Goal: Communication & Community: Answer question/provide support

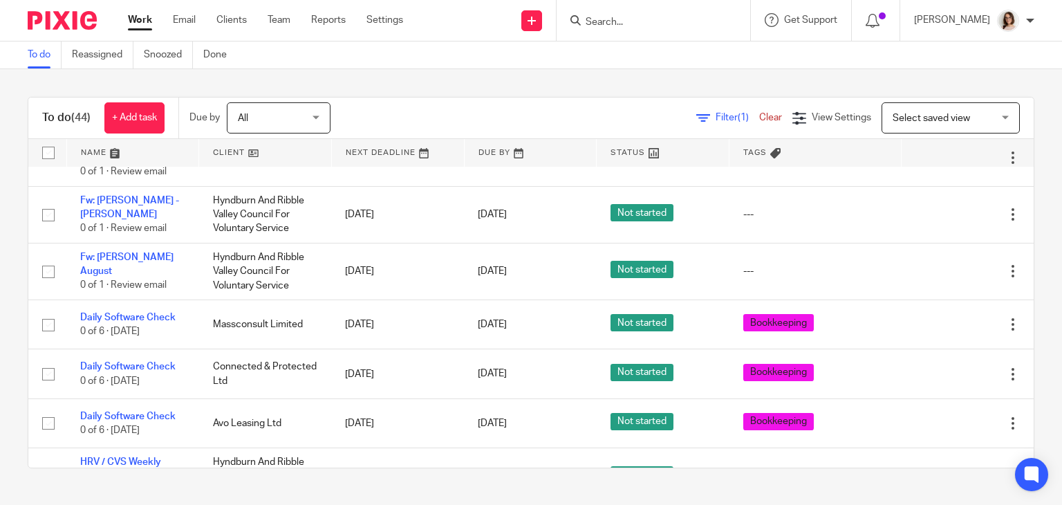
scroll to position [2070, 0]
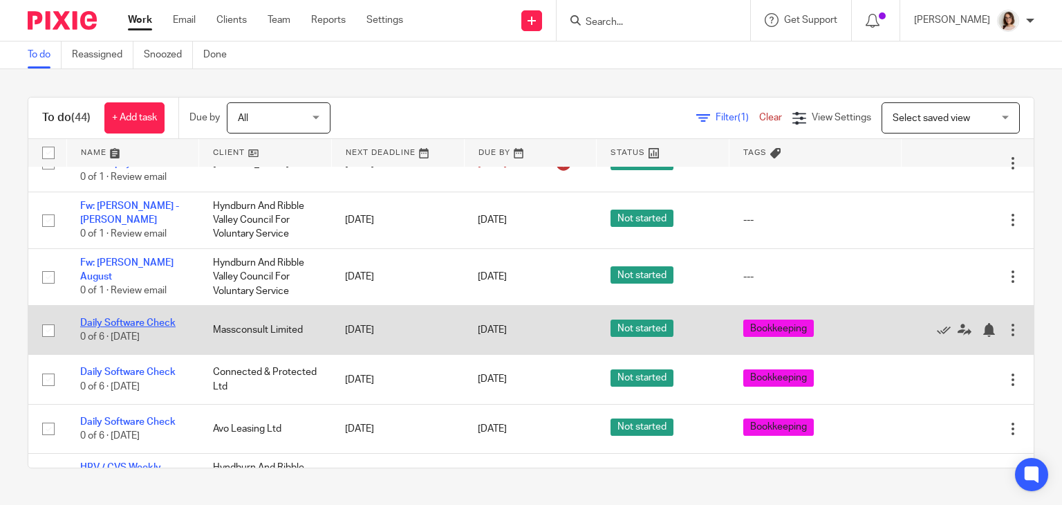
click at [145, 328] on link "Daily Software Check" at bounding box center [127, 323] width 95 height 10
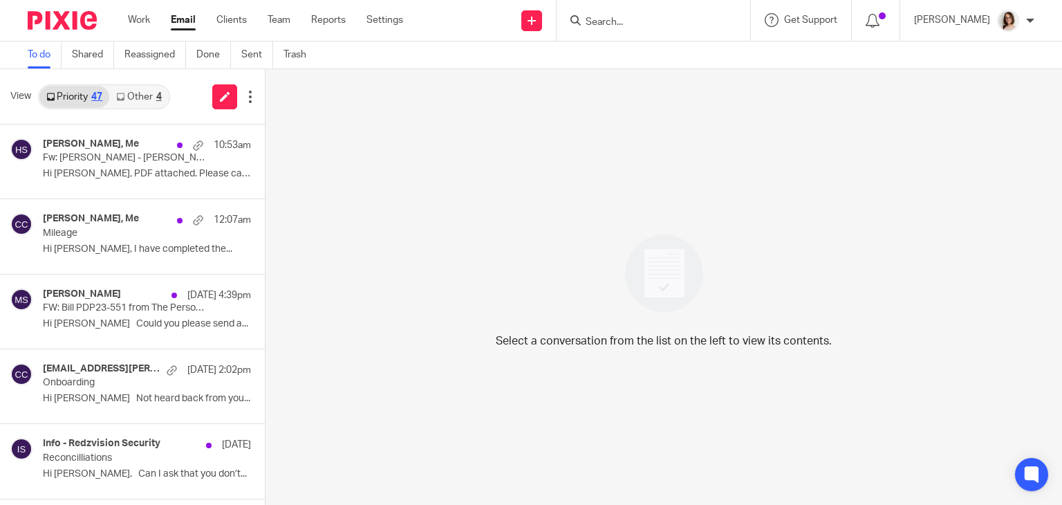
scroll to position [902, 0]
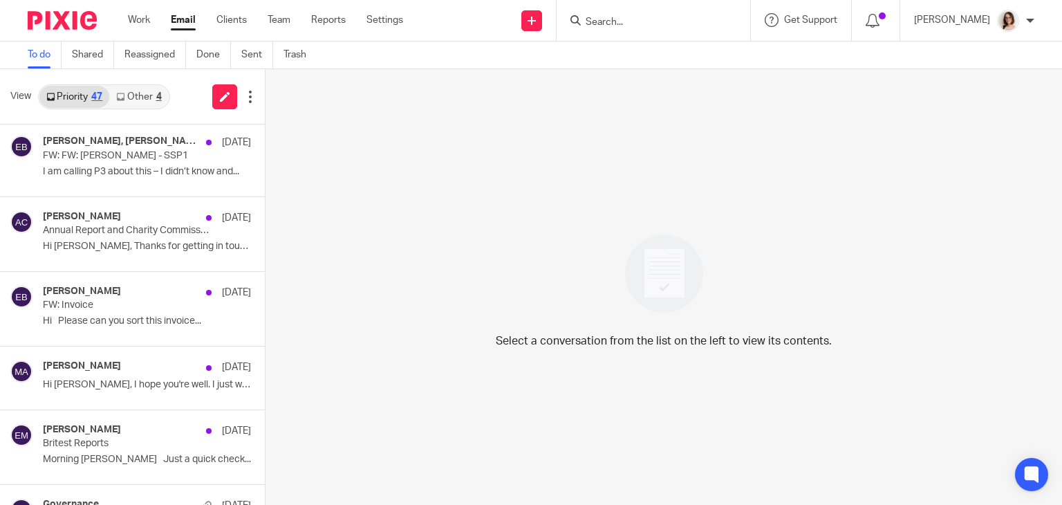
click at [188, 23] on link "Email" at bounding box center [183, 20] width 25 height 14
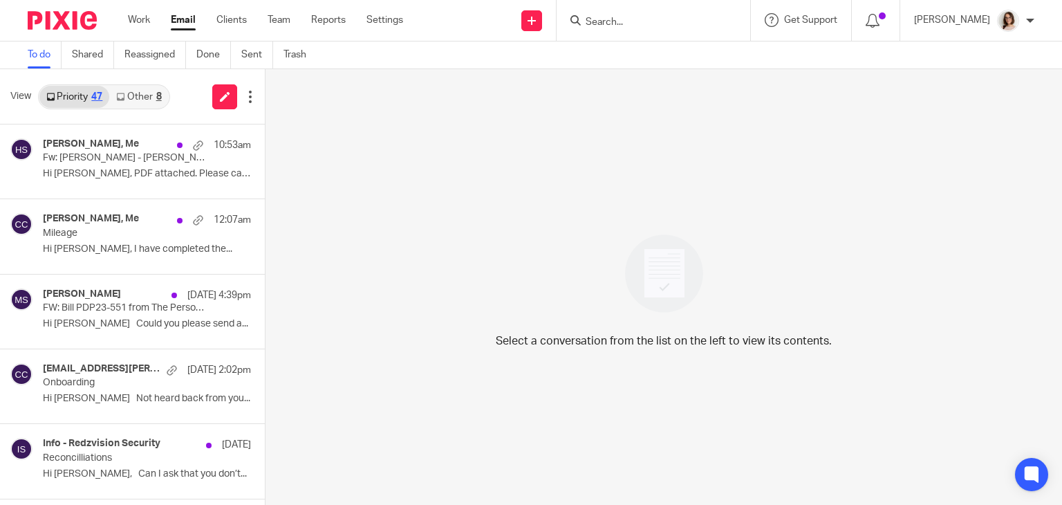
click at [340, 443] on div "Select a conversation from the list on the left to view its contents." at bounding box center [664, 287] width 797 height 436
click at [144, 95] on link "Other 8" at bounding box center [138, 97] width 59 height 22
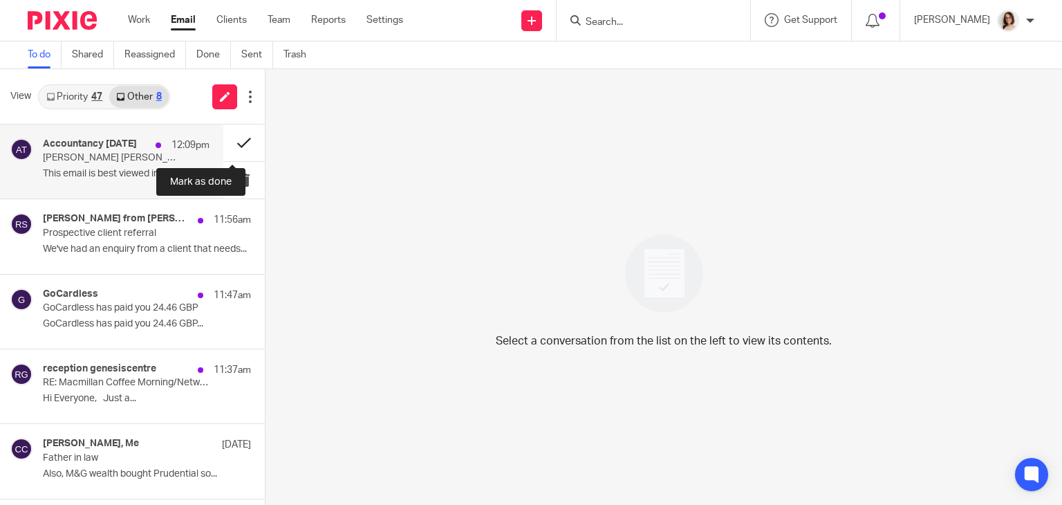
click at [223, 142] on button at bounding box center [244, 143] width 42 height 37
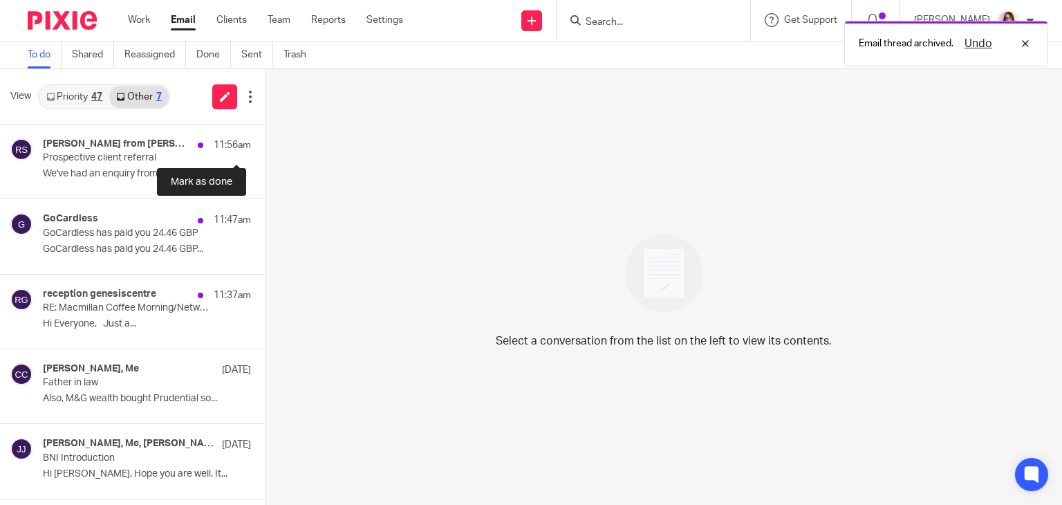
click at [265, 142] on button at bounding box center [270, 143] width 11 height 37
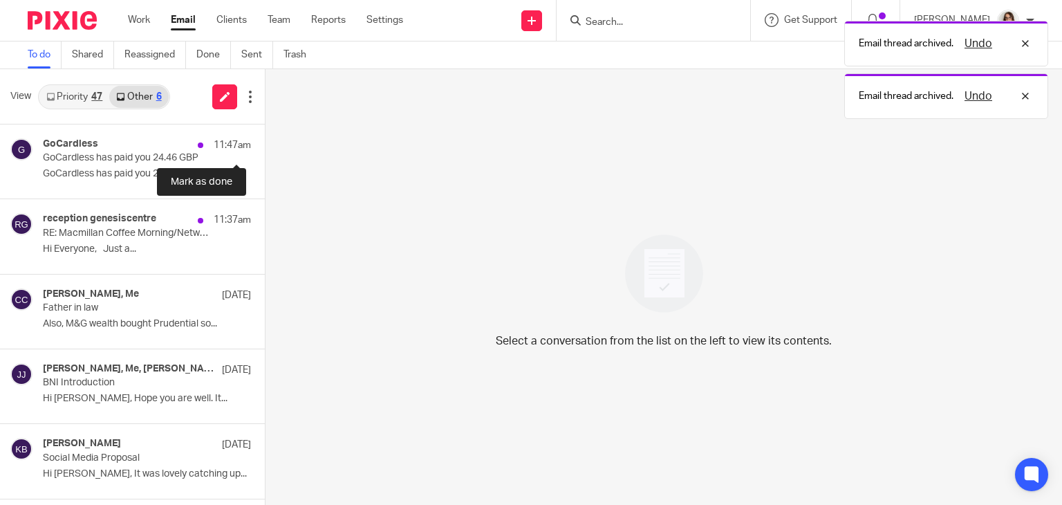
click at [265, 142] on button at bounding box center [270, 143] width 11 height 37
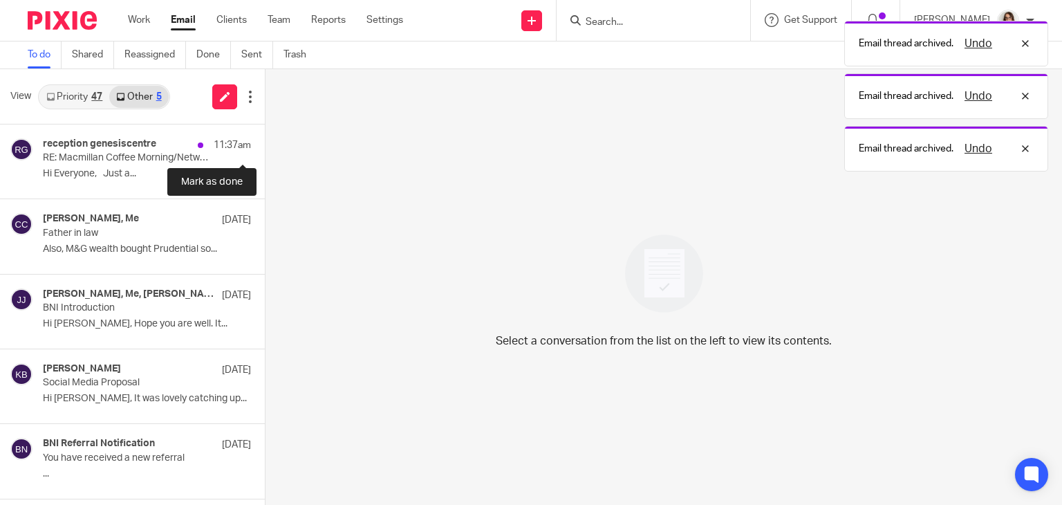
click at [265, 142] on button at bounding box center [270, 143] width 11 height 37
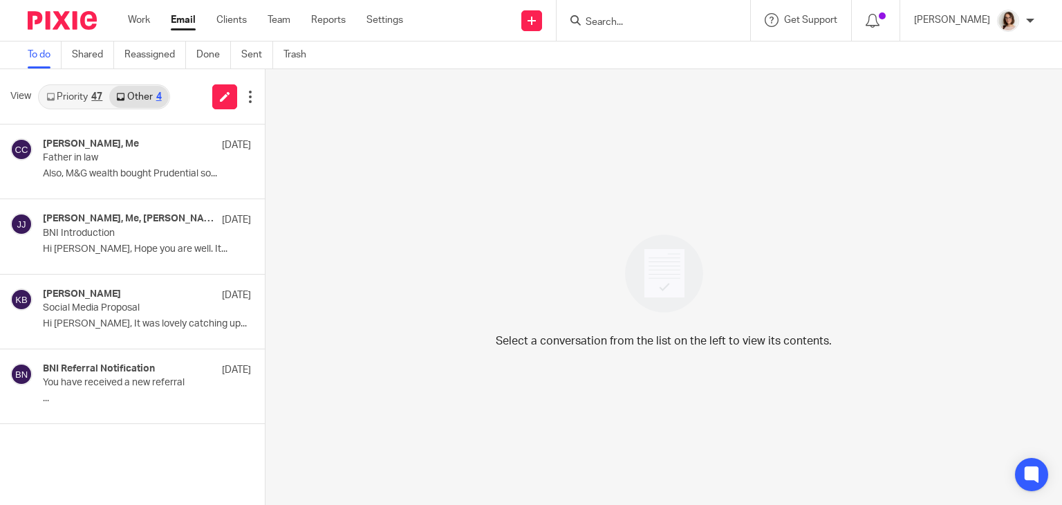
click at [392, 436] on div "Select a conversation from the list on the left to view its contents." at bounding box center [664, 287] width 797 height 436
click at [176, 24] on link "Email" at bounding box center [183, 20] width 25 height 14
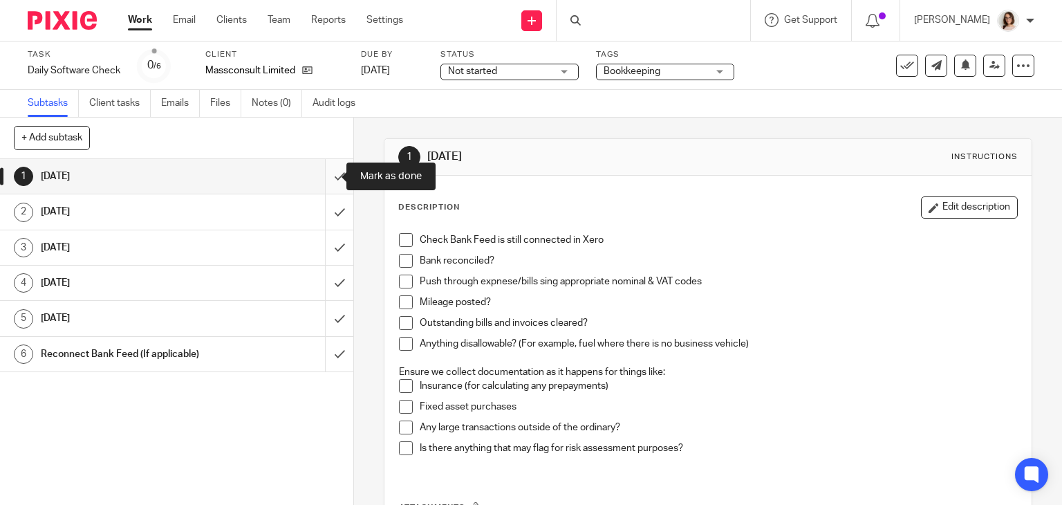
click at [324, 179] on input "submit" at bounding box center [176, 176] width 353 height 35
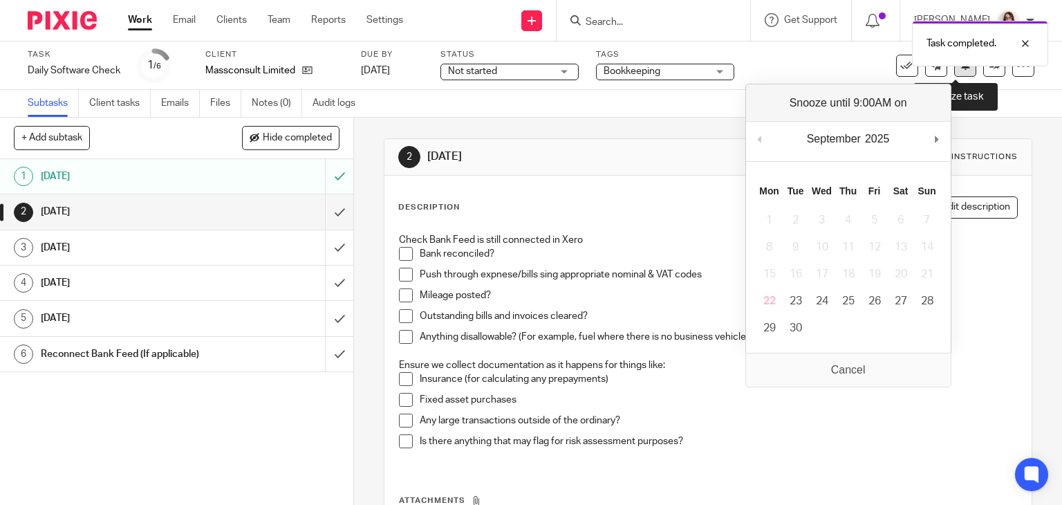
click at [955, 72] on button at bounding box center [966, 66] width 22 height 22
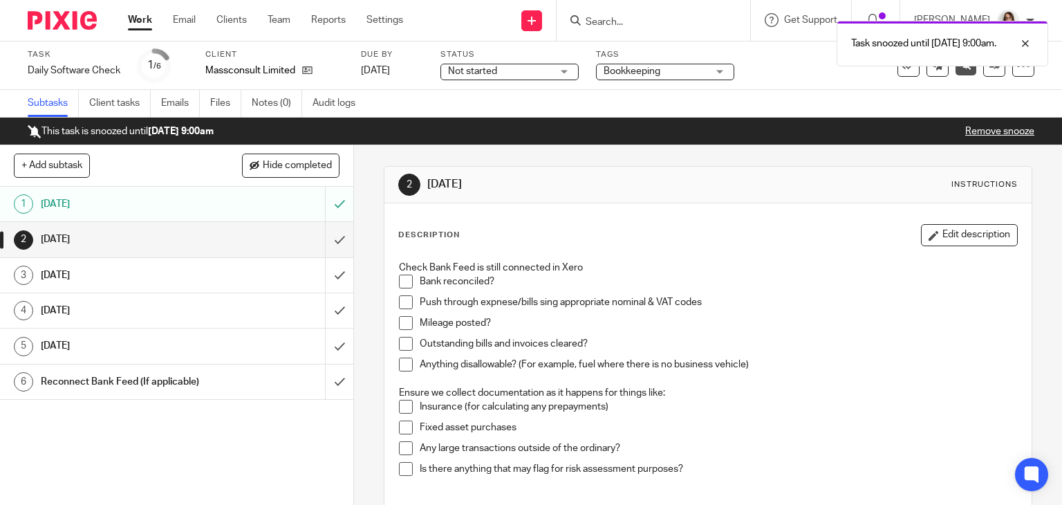
click at [138, 18] on link "Work" at bounding box center [140, 20] width 24 height 14
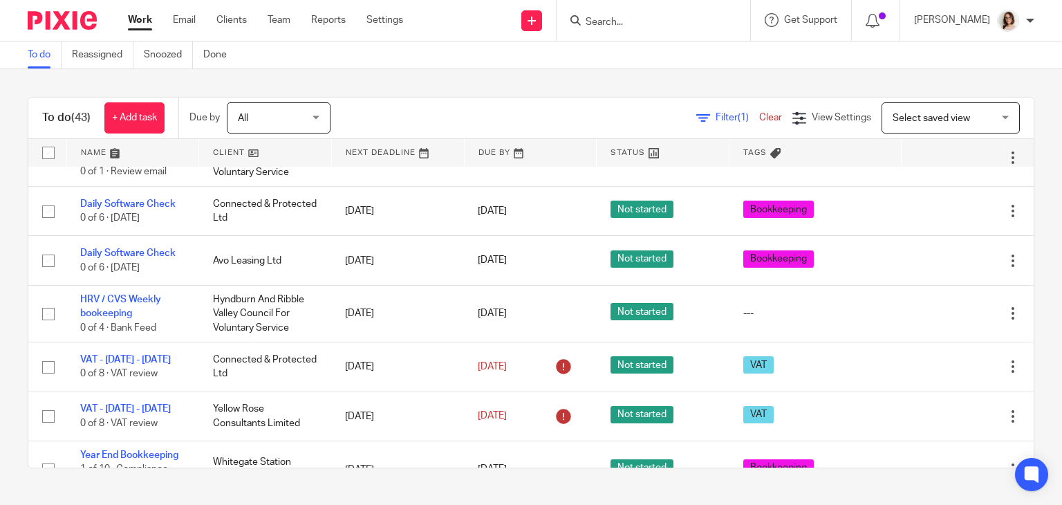
scroll to position [2190, 0]
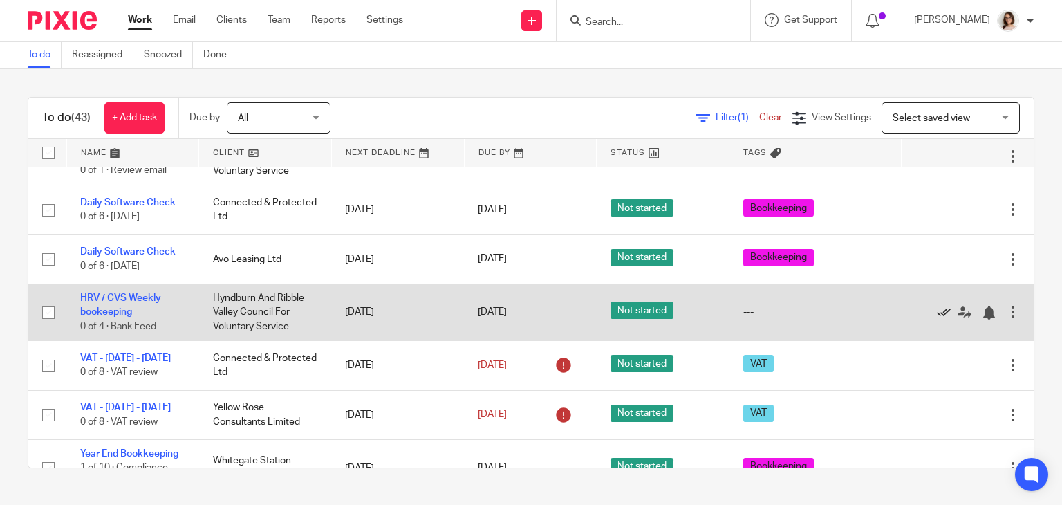
click at [937, 320] on icon at bounding box center [944, 313] width 14 height 14
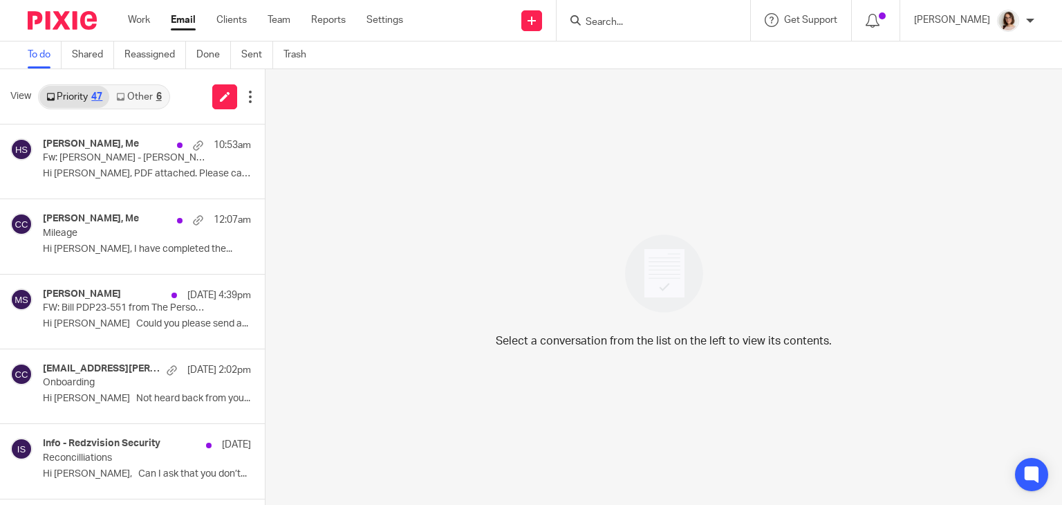
click at [149, 95] on link "Other 6" at bounding box center [138, 97] width 59 height 22
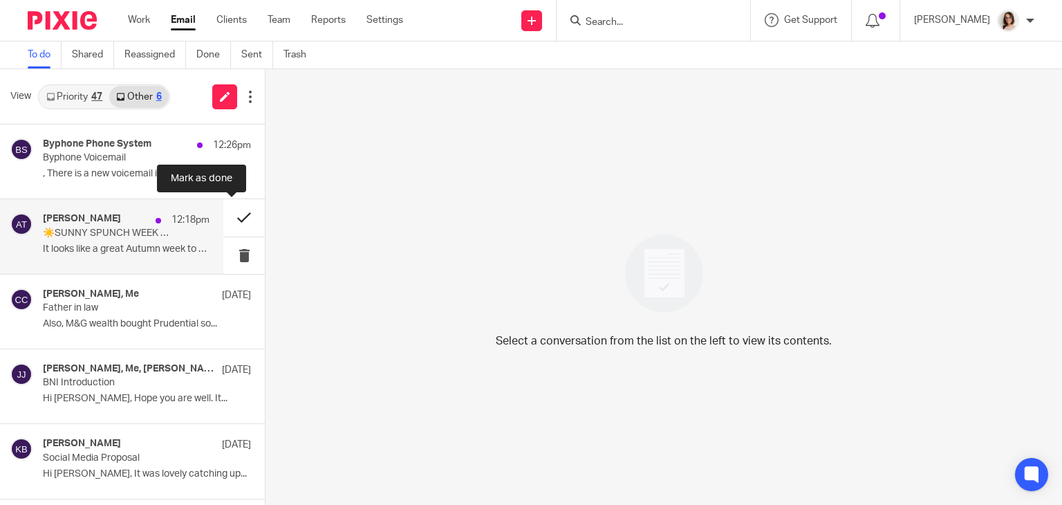
click at [224, 222] on button at bounding box center [244, 217] width 42 height 37
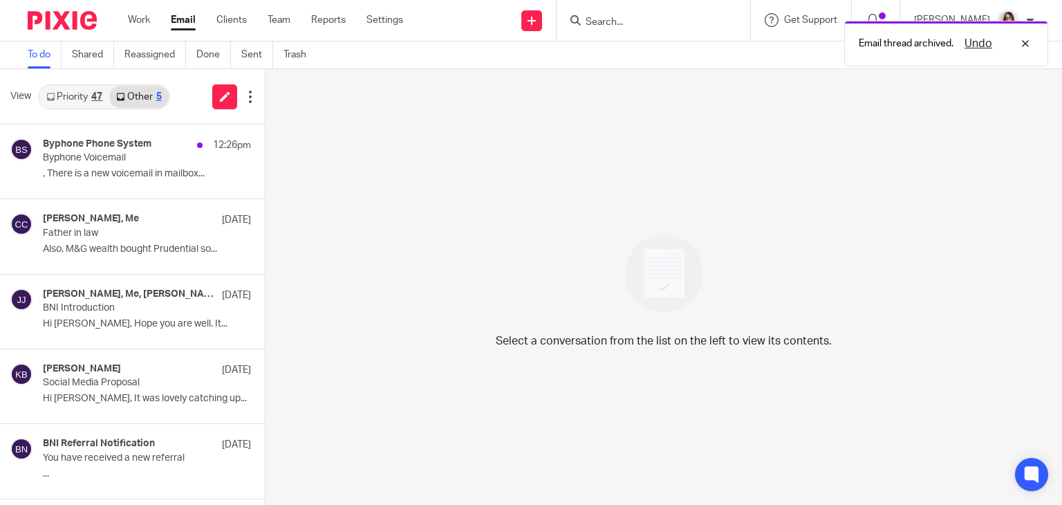
click at [69, 102] on link "Priority 47" at bounding box center [74, 97] width 70 height 22
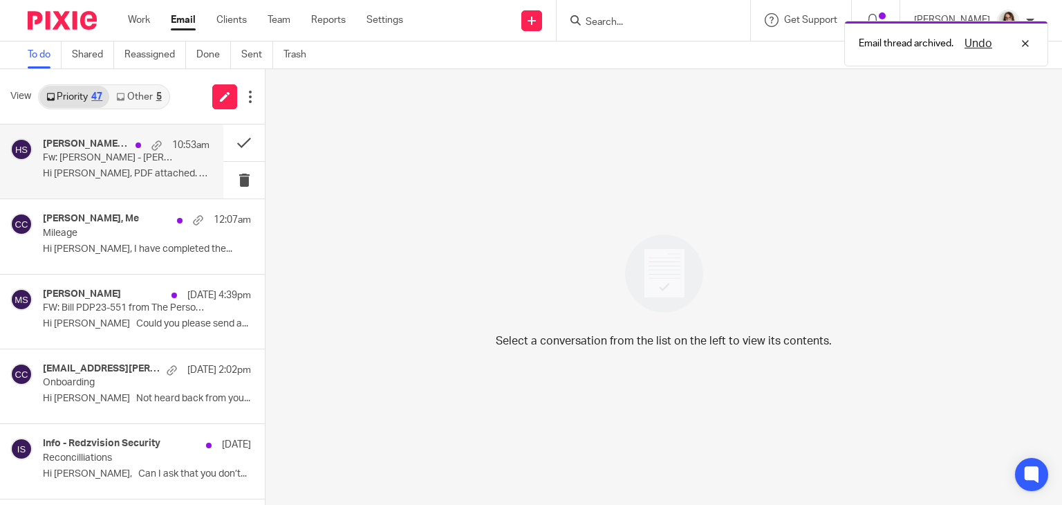
click at [116, 172] on p "Hi Caroline, PDF attached. Please can you..." at bounding box center [126, 174] width 167 height 12
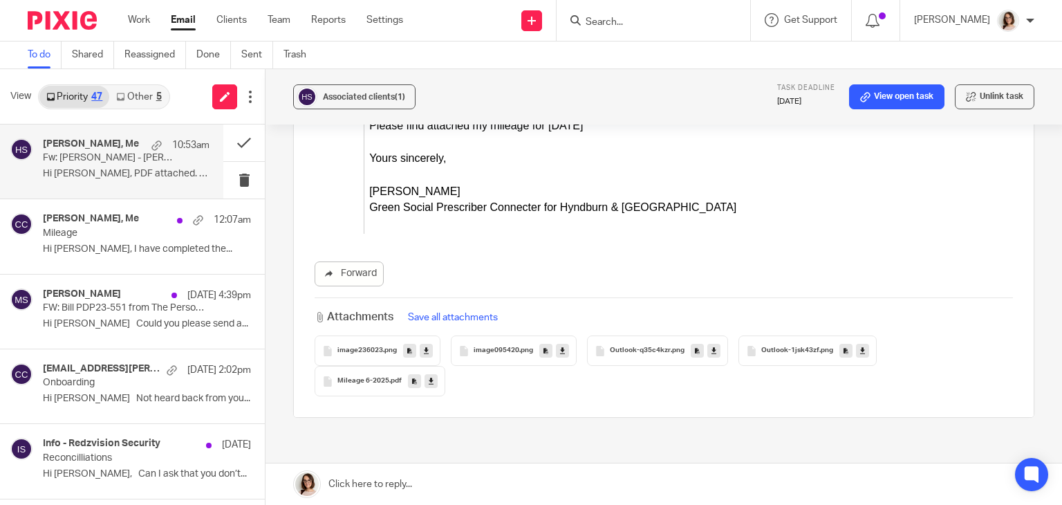
scroll to position [1170, 0]
click at [429, 376] on icon at bounding box center [431, 381] width 5 height 10
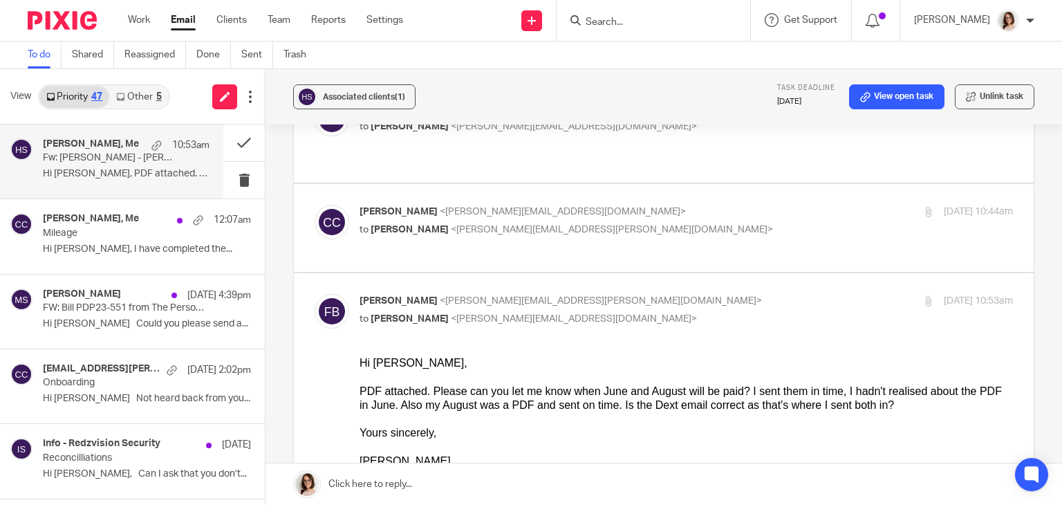
scroll to position [0, 0]
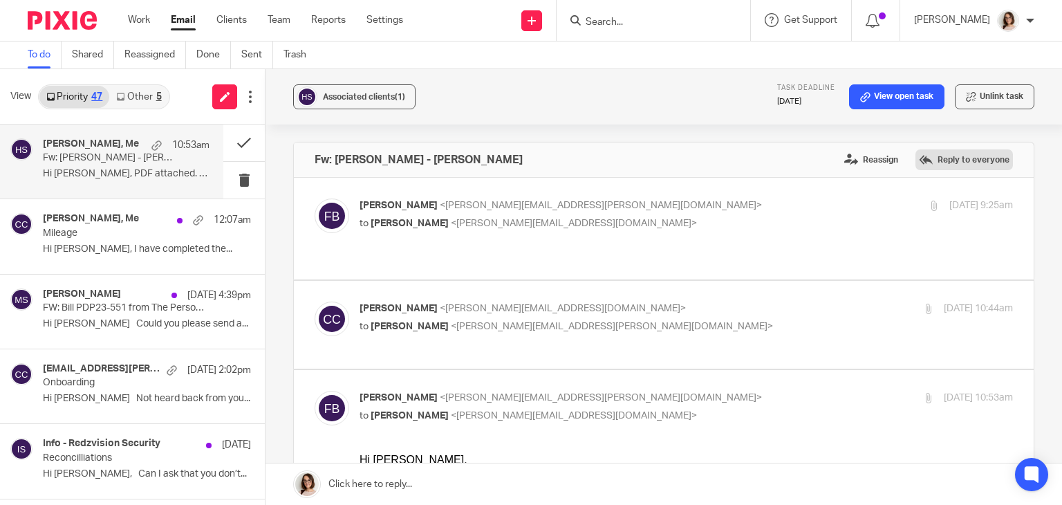
click at [941, 156] on label "Reply to everyone" at bounding box center [965, 159] width 98 height 21
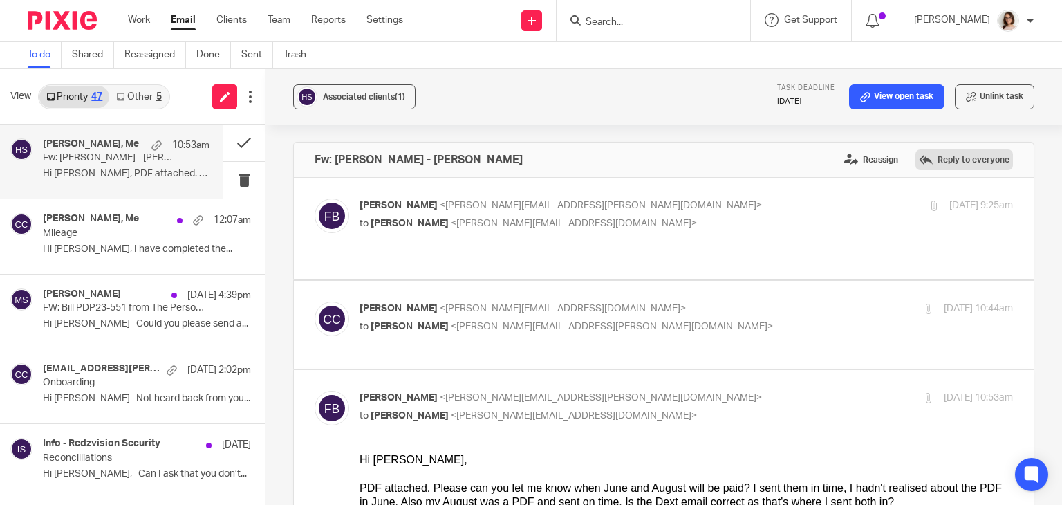
scroll to position [1464, 0]
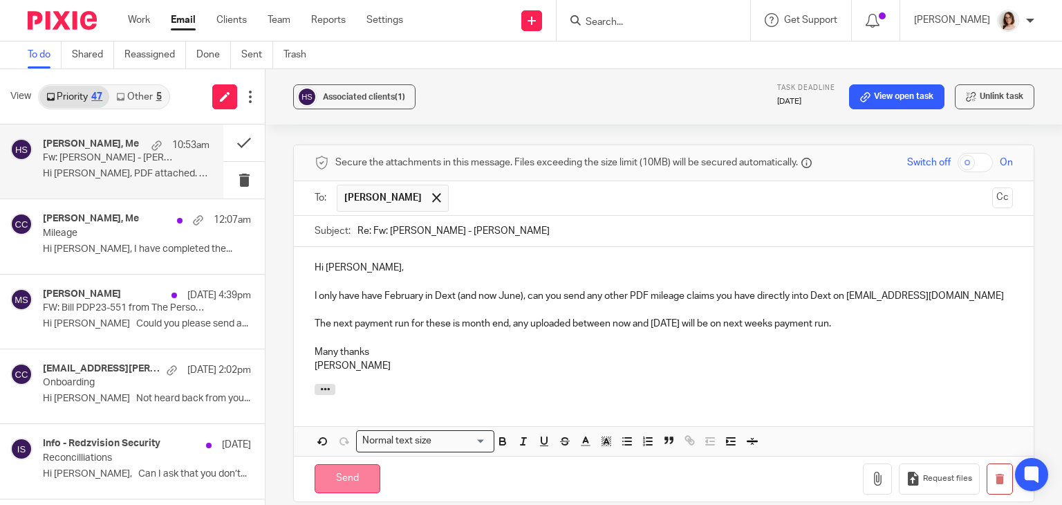
click at [347, 464] on input "Send" at bounding box center [348, 479] width 66 height 30
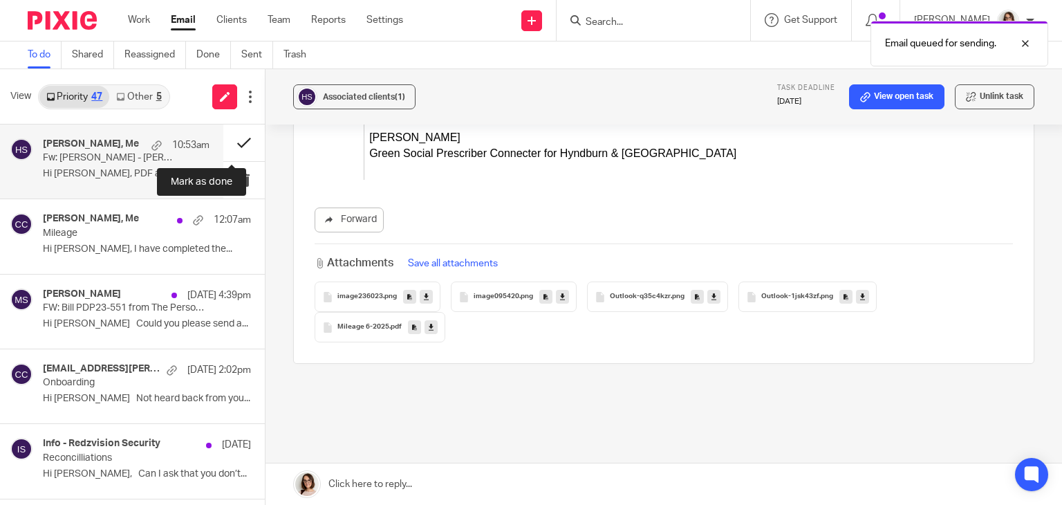
click at [230, 143] on button at bounding box center [244, 143] width 42 height 37
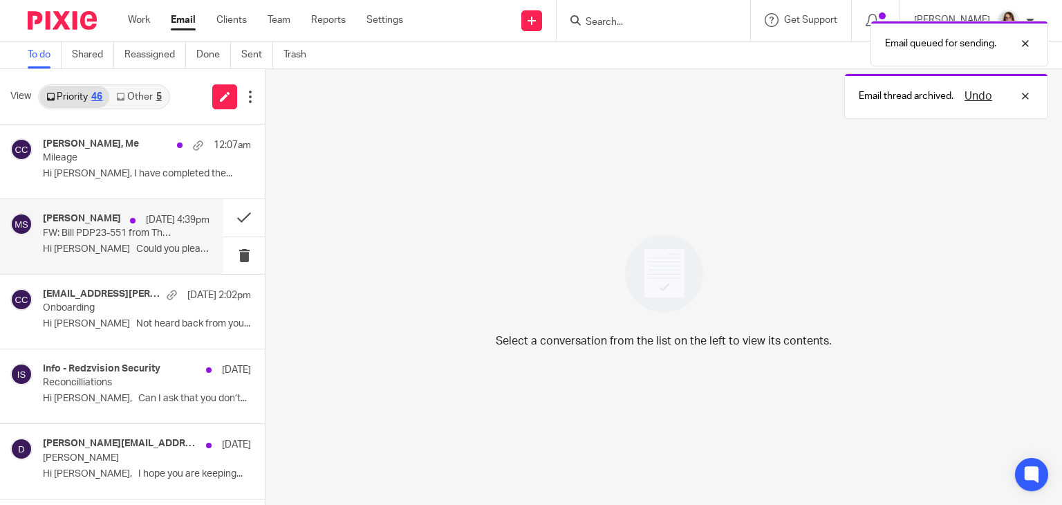
click at [165, 244] on p "Hi [PERSON_NAME] Could you please send a..." at bounding box center [126, 249] width 167 height 12
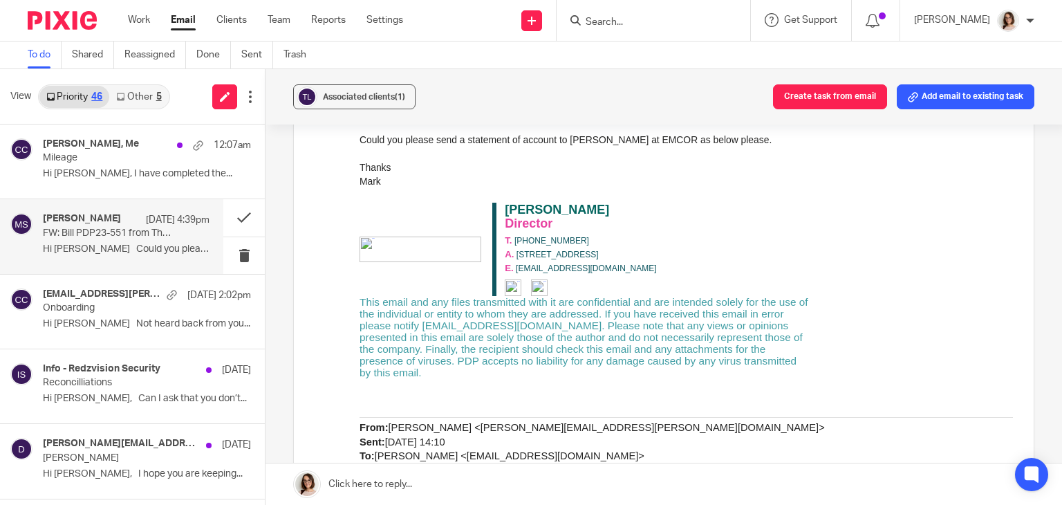
scroll to position [0, 0]
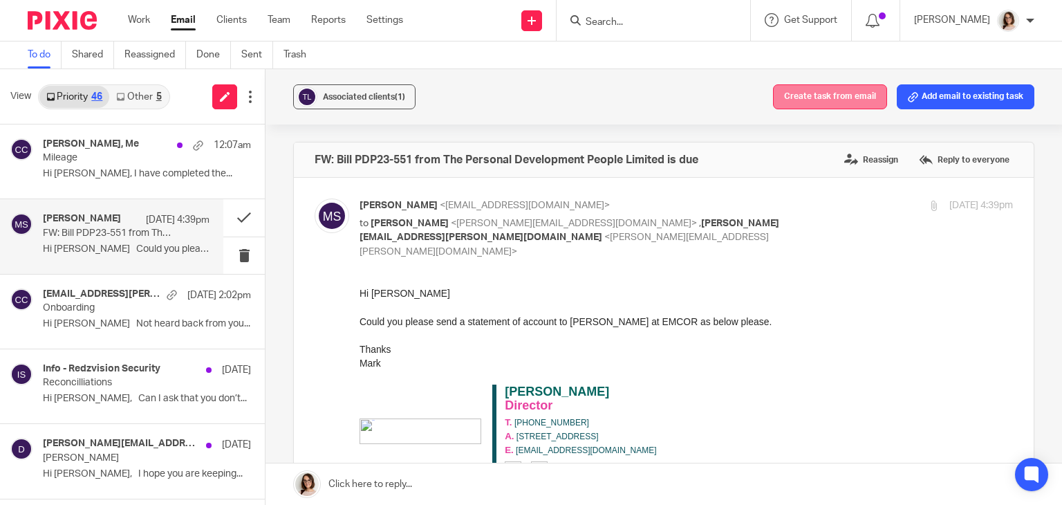
click at [812, 97] on button "Create task from email" at bounding box center [830, 96] width 114 height 25
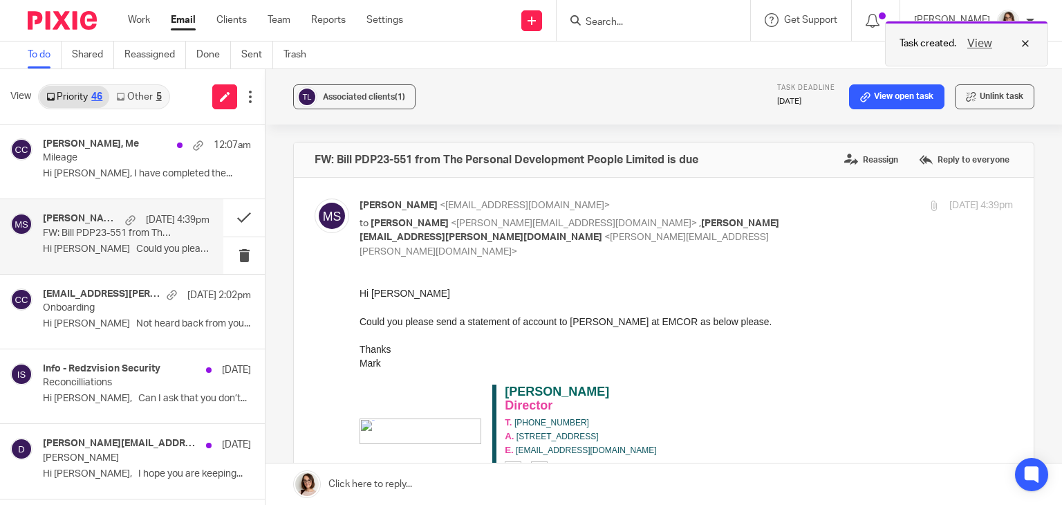
click at [982, 42] on button "View" at bounding box center [980, 43] width 33 height 17
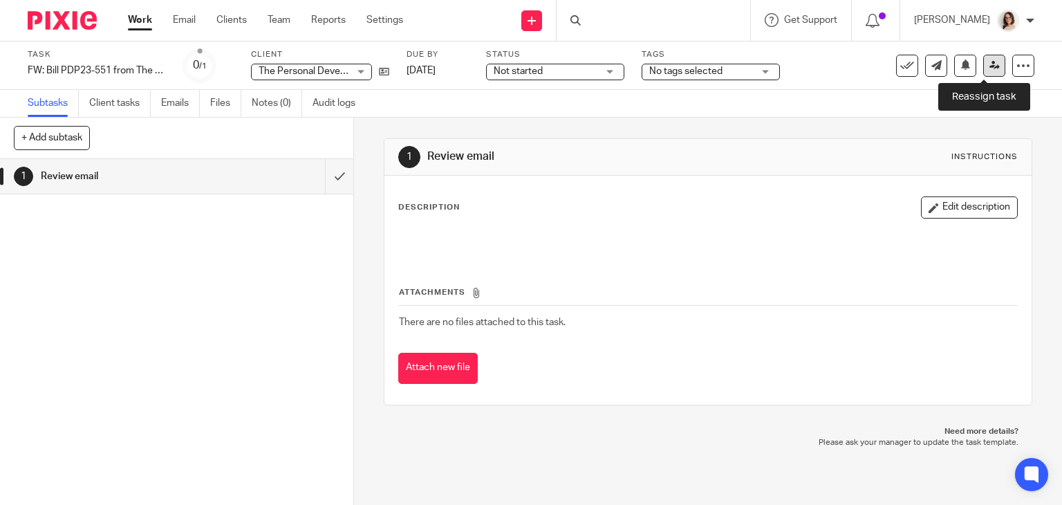
click at [990, 70] on icon at bounding box center [995, 65] width 10 height 10
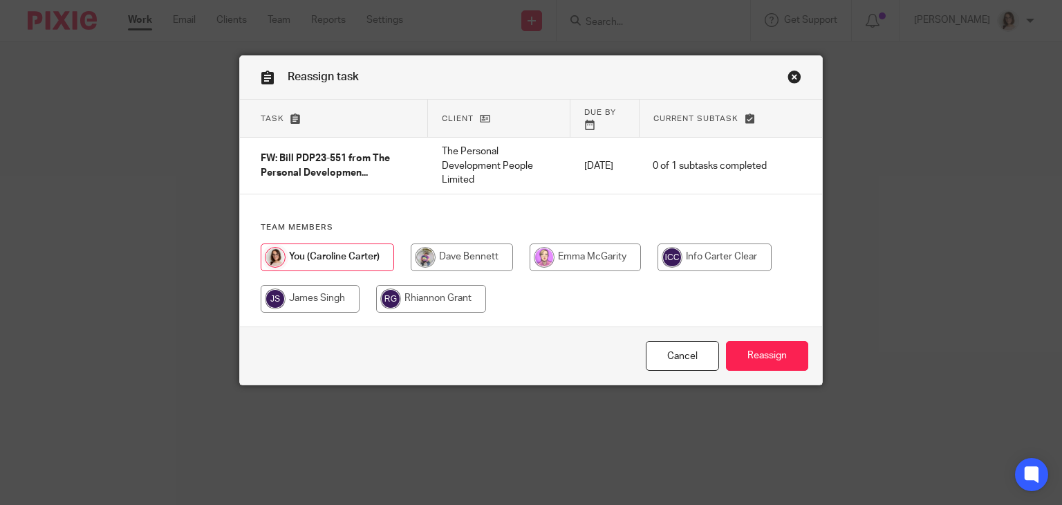
click at [447, 294] on input "radio" at bounding box center [431, 299] width 110 height 28
radio input "true"
click at [741, 363] on input "Reassign" at bounding box center [767, 356] width 82 height 30
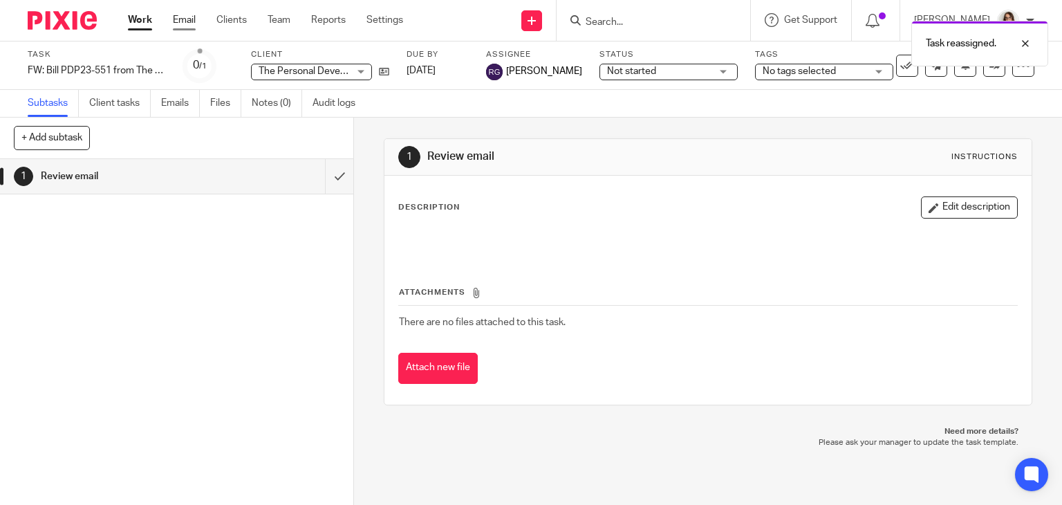
click at [191, 23] on link "Email" at bounding box center [184, 20] width 23 height 14
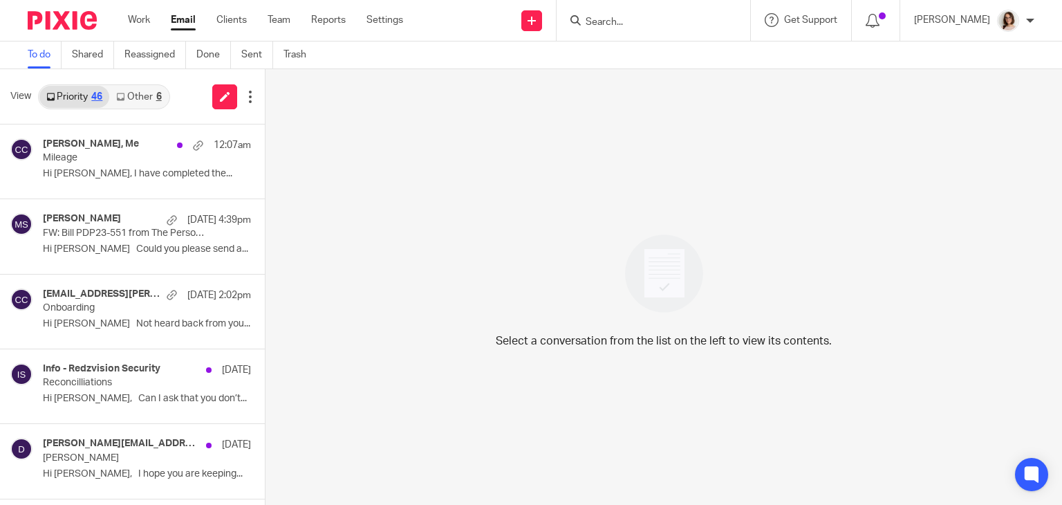
click at [142, 95] on link "Other 6" at bounding box center [138, 97] width 59 height 22
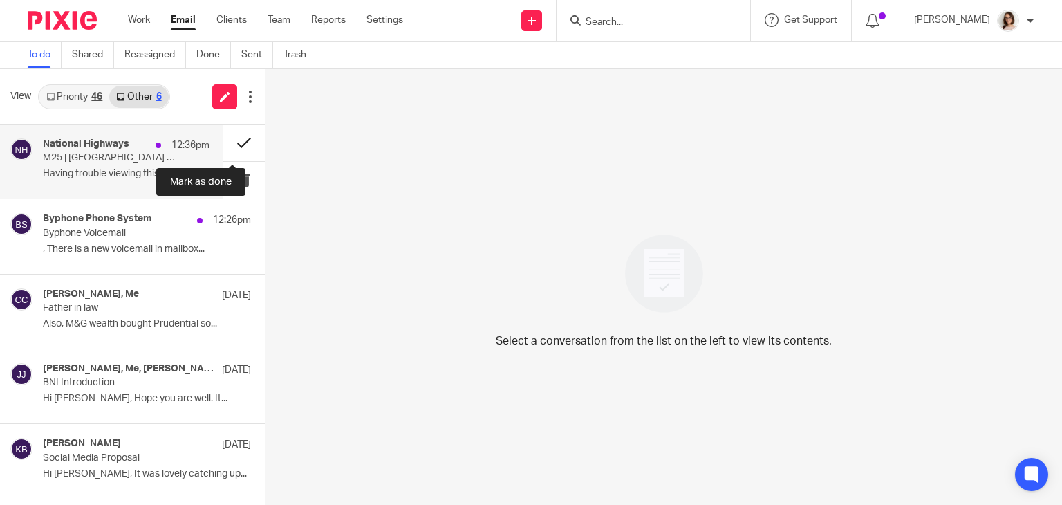
click at [232, 145] on button at bounding box center [244, 143] width 42 height 37
